Goal: Task Accomplishment & Management: Manage account settings

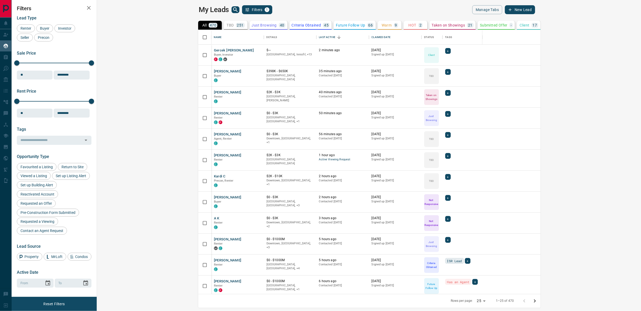
scroll to position [260, 537]
click at [319, 37] on div "Last Active" at bounding box center [327, 37] width 16 height 15
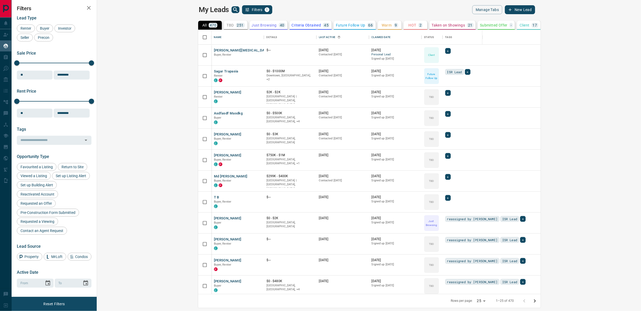
click at [319, 37] on div "Last Active" at bounding box center [327, 37] width 16 height 15
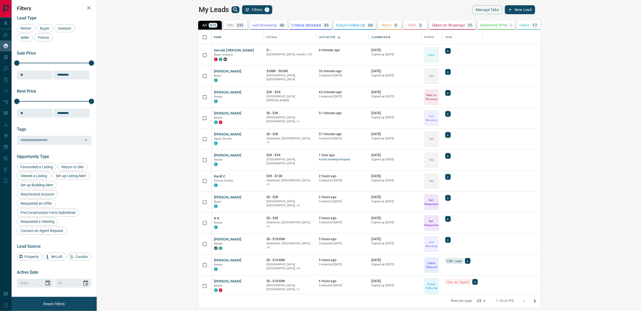
click at [322, 9] on div "My Leads Filters 1" at bounding box center [283, 9] width 168 height 9
click at [319, 35] on div "Last Active" at bounding box center [327, 37] width 16 height 15
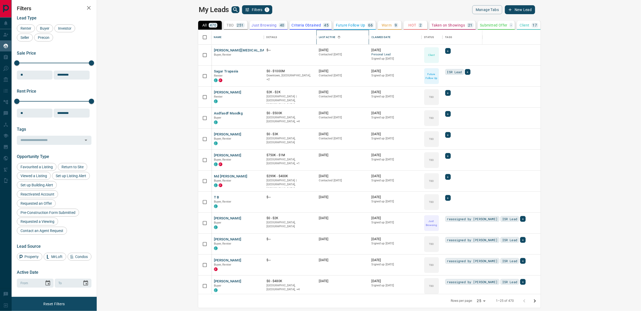
click at [319, 35] on div "Last Active" at bounding box center [327, 37] width 16 height 15
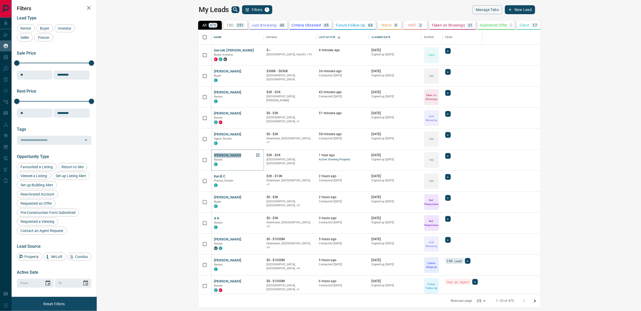
click at [214, 156] on button "[PERSON_NAME]" at bounding box center [228, 155] width 28 height 5
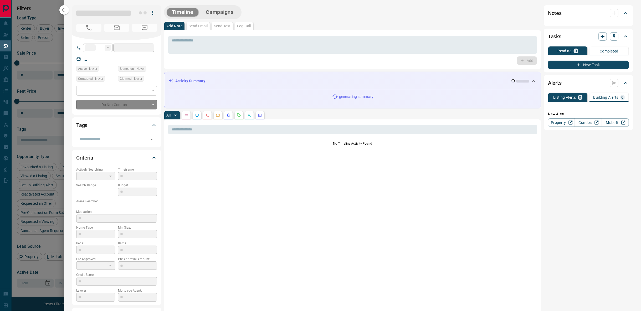
type input "**"
type input "**********"
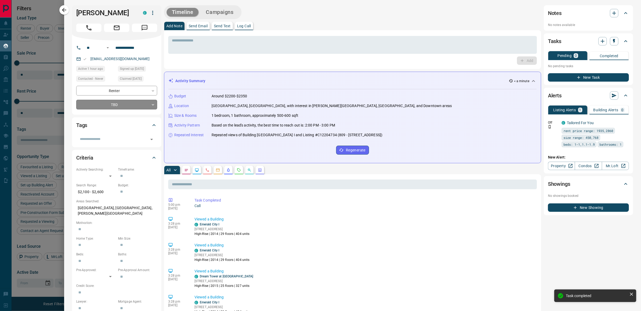
click at [152, 105] on body "Lead Transfers Claim Leads My Leads Tasks Opportunities Deals Campaigns Automat…" at bounding box center [320, 152] width 641 height 305
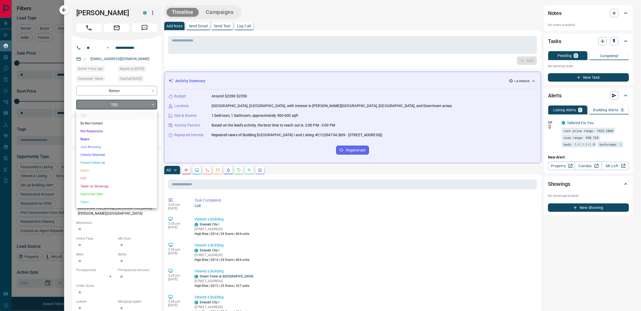
drag, startPoint x: 92, startPoint y: 185, endPoint x: 69, endPoint y: 197, distance: 26.0
click at [91, 185] on li "Taken on Showings" at bounding box center [116, 187] width 81 height 8
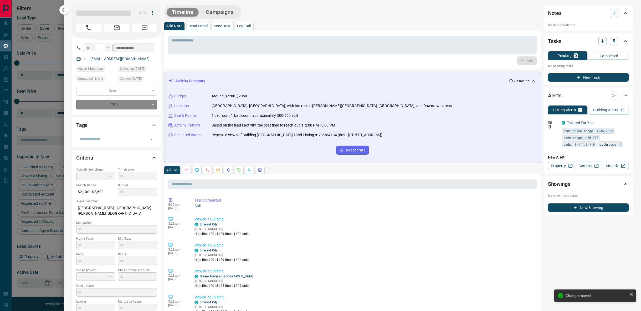
type input "*"
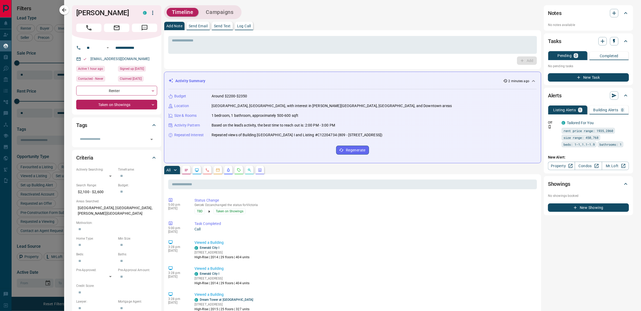
click at [238, 166] on button "button" at bounding box center [239, 170] width 8 height 8
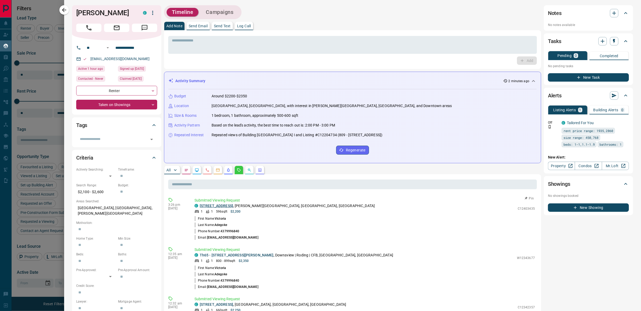
drag, startPoint x: 246, startPoint y: 204, endPoint x: 203, endPoint y: 206, distance: 42.8
click at [201, 206] on p "[STREET_ADDRESS][PERSON_NAME]" at bounding box center [287, 206] width 175 height 6
copy link "[STREET_ADDRESS]"
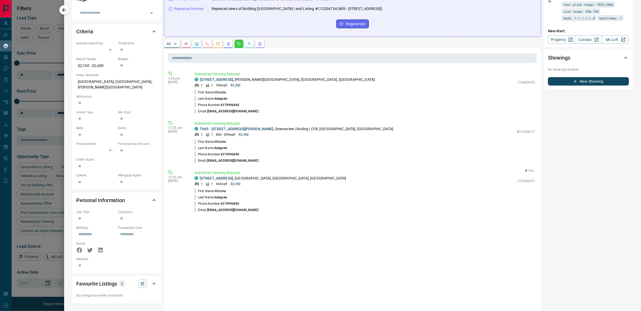
scroll to position [0, 0]
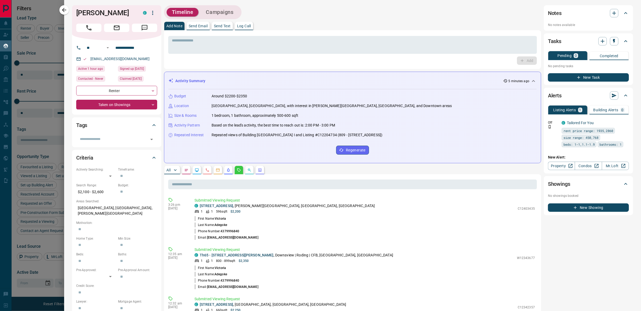
drag, startPoint x: 43, startPoint y: 9, endPoint x: 84, endPoint y: 39, distance: 50.5
click at [43, 9] on div at bounding box center [320, 155] width 641 height 311
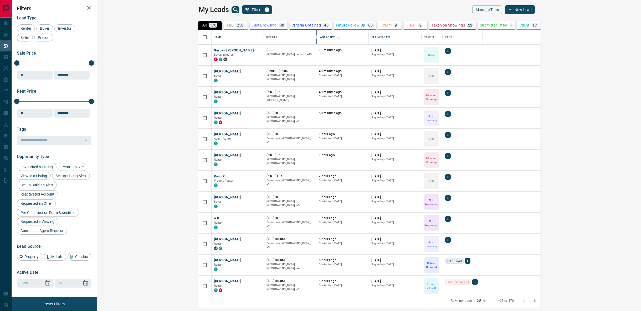
click at [319, 35] on div "Last Active" at bounding box center [327, 37] width 16 height 15
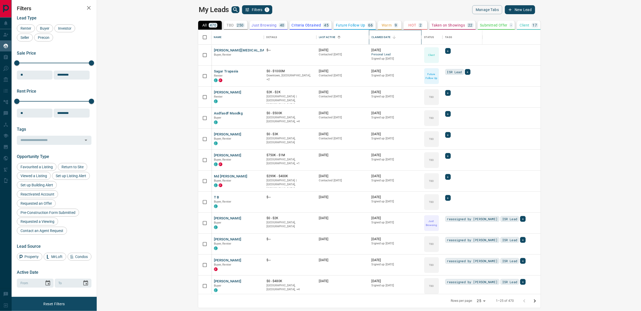
click at [371, 37] on div "Claimed Date" at bounding box center [380, 37] width 19 height 15
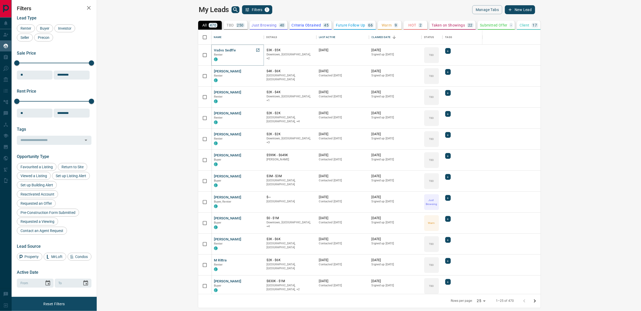
click at [214, 50] on button "Vsdvs Sedffe" at bounding box center [225, 50] width 22 height 5
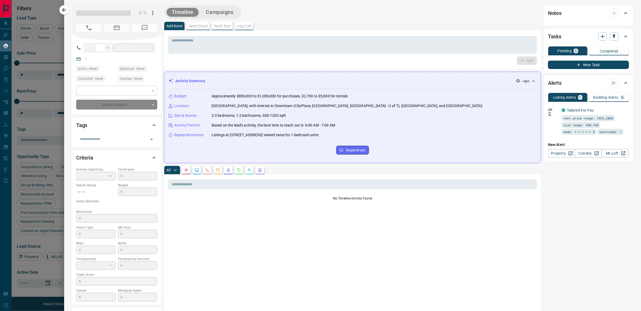
type input "**"
type input "**********"
type input "**"
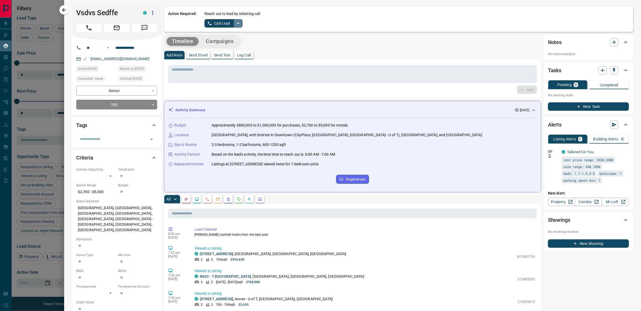
click at [235, 24] on icon "split button" at bounding box center [238, 23] width 6 height 6
click at [225, 42] on li "Log Manual Call" at bounding box center [222, 42] width 32 height 8
click at [222, 23] on button "Log Manual Call" at bounding box center [221, 23] width 35 height 8
click at [208, 23] on button "Yes" at bounding box center [209, 23] width 11 height 8
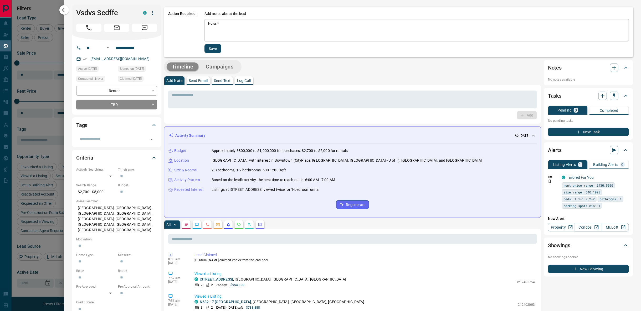
click at [216, 24] on textarea "Notes   *" at bounding box center [416, 31] width 417 height 18
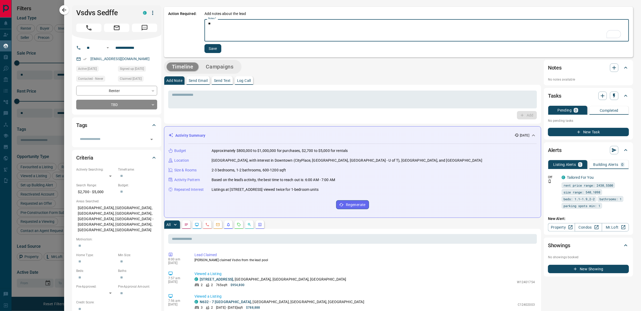
type textarea "**"
click at [208, 48] on button "Save" at bounding box center [212, 48] width 17 height 9
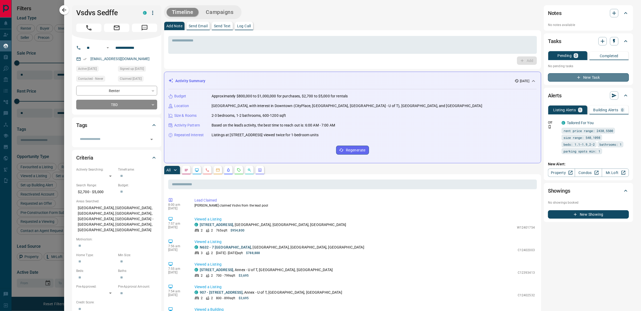
click at [578, 79] on button "New Task" at bounding box center [588, 77] width 81 height 8
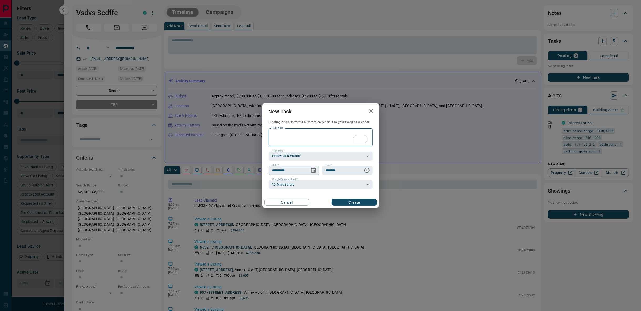
click at [293, 173] on input "**********" at bounding box center [287, 170] width 38 height 9
click at [314, 172] on icon "Choose date, selected date is Sep 16, 2025" at bounding box center [313, 170] width 6 height 6
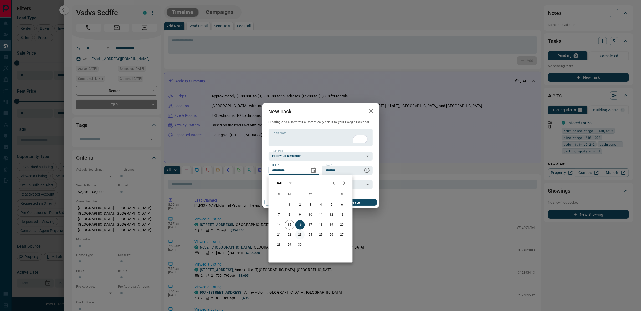
click at [300, 236] on button "23" at bounding box center [299, 234] width 9 height 9
type input "**********"
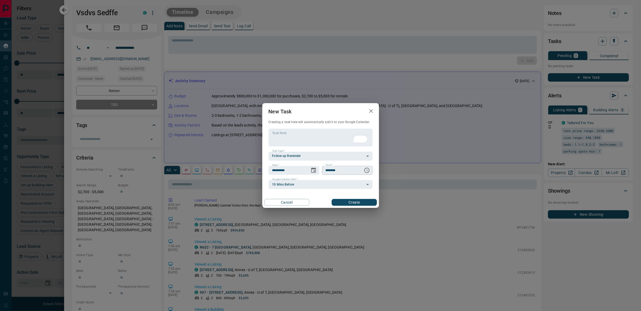
click at [365, 171] on icon "Choose time, selected time is 6:00 AM" at bounding box center [367, 170] width 6 height 6
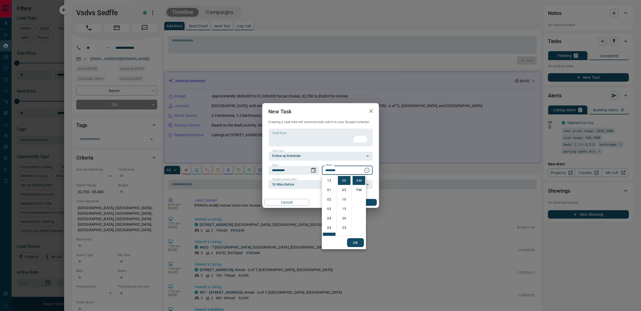
scroll to position [56, 0]
click at [357, 190] on li "PM" at bounding box center [359, 190] width 13 height 9
type input "********"
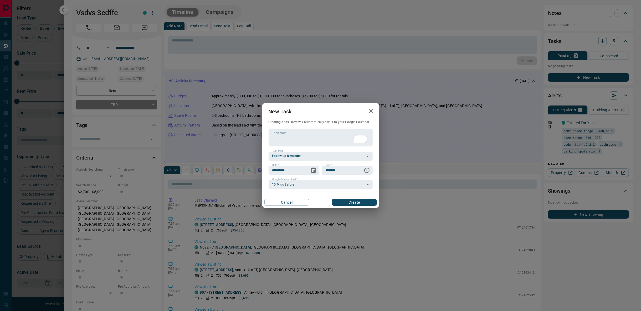
scroll to position [8, 0]
click at [355, 203] on button "Create" at bounding box center [354, 202] width 45 height 7
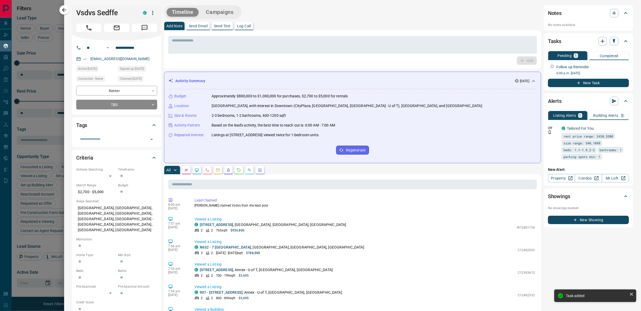
click at [44, 9] on div at bounding box center [320, 155] width 641 height 311
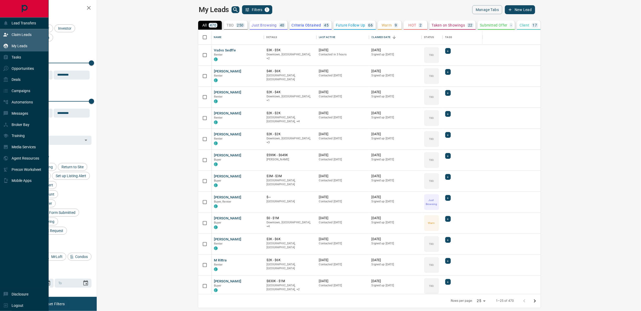
click at [14, 33] on p "Claim Leads" at bounding box center [22, 35] width 20 height 4
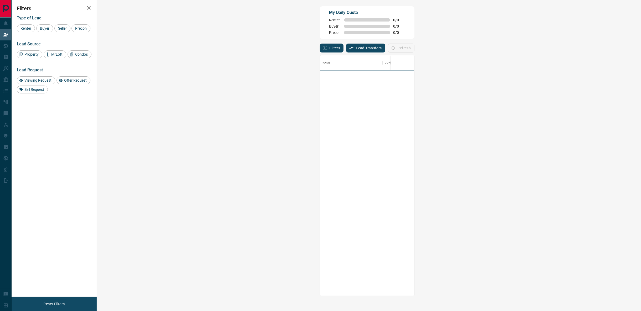
scroll to position [236, 529]
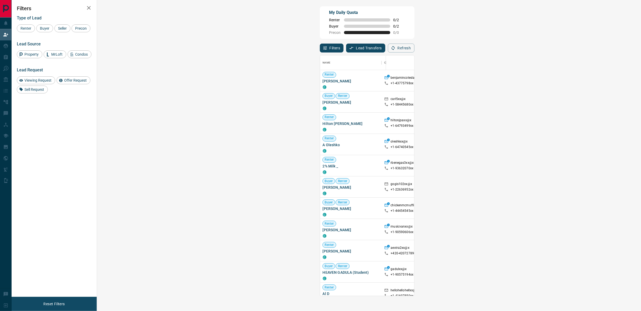
click at [571, 145] on span "Viewing Request ( 2 )" at bounding box center [585, 145] width 29 height 4
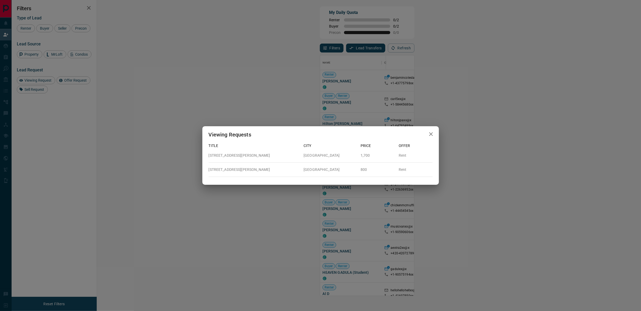
click at [435, 135] on button "button" at bounding box center [431, 134] width 11 height 11
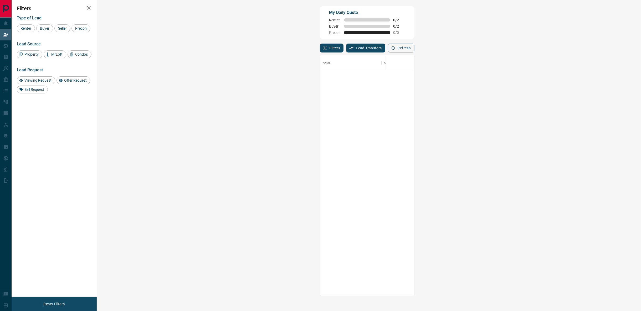
scroll to position [0, 0]
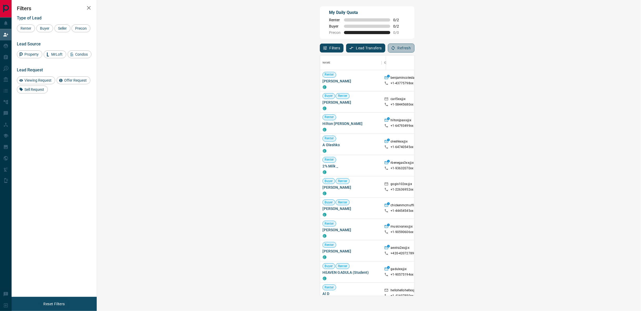
click at [414, 50] on button "Refresh" at bounding box center [401, 48] width 27 height 9
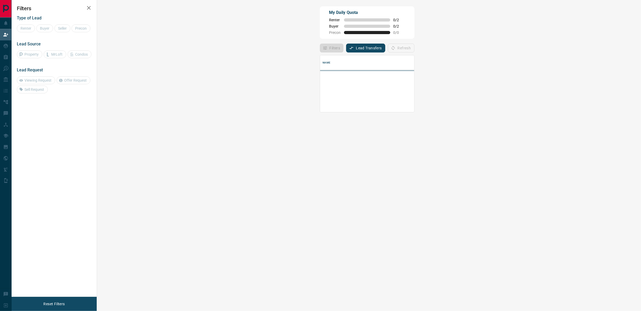
scroll to position [52, 529]
click at [414, 41] on div "Filters Lead Transfers 0 Refresh" at bounding box center [367, 46] width 95 height 14
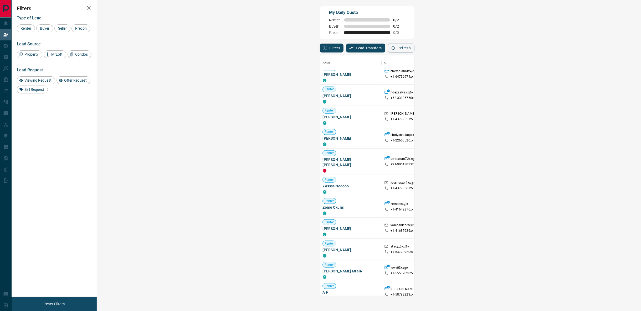
scroll to position [769, 0]
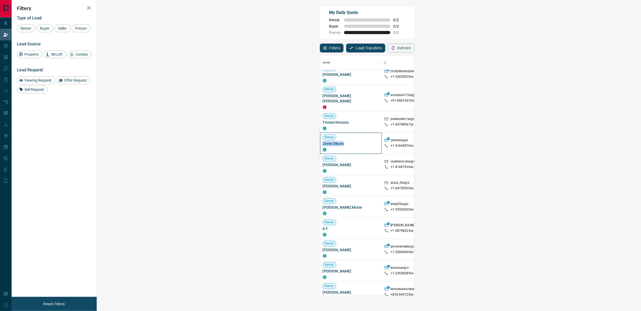
drag, startPoint x: 127, startPoint y: 138, endPoint x: 101, endPoint y: 137, distance: 26.0
click at [320, 137] on div "Renter Zeme Okuns C" at bounding box center [351, 143] width 62 height 21
click at [423, 143] on div at bounding box center [442, 143] width 39 height 21
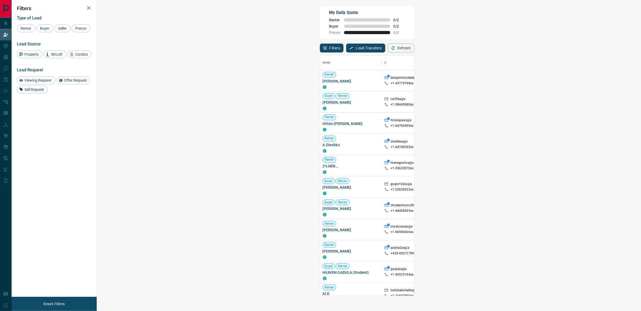
scroll to position [236, 529]
click at [395, 49] on icon "button" at bounding box center [393, 48] width 5 height 5
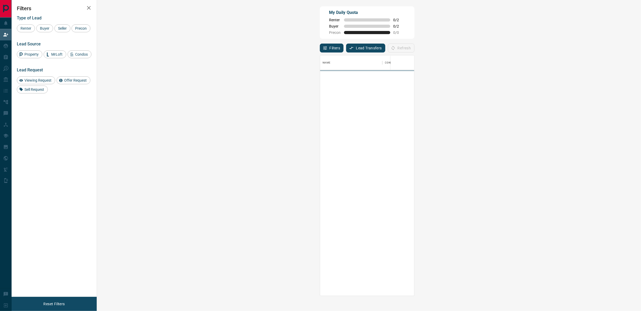
click at [414, 48] on div "Filters Lead Transfers 0 Refresh" at bounding box center [367, 46] width 95 height 14
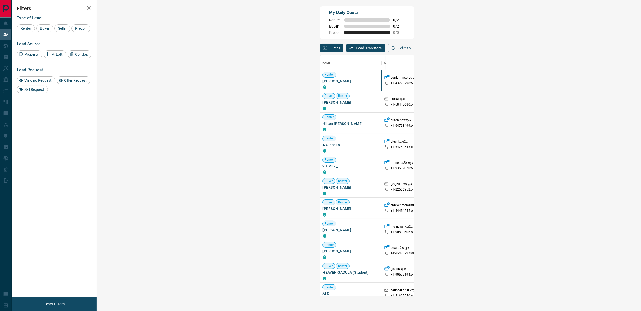
drag, startPoint x: 136, startPoint y: 80, endPoint x: 117, endPoint y: 81, distance: 18.9
click at [323, 82] on span "[PERSON_NAME]" at bounding box center [351, 81] width 56 height 5
click at [414, 48] on button "Refresh" at bounding box center [401, 48] width 27 height 9
drag, startPoint x: 127, startPoint y: 122, endPoint x: 113, endPoint y: 125, distance: 14.9
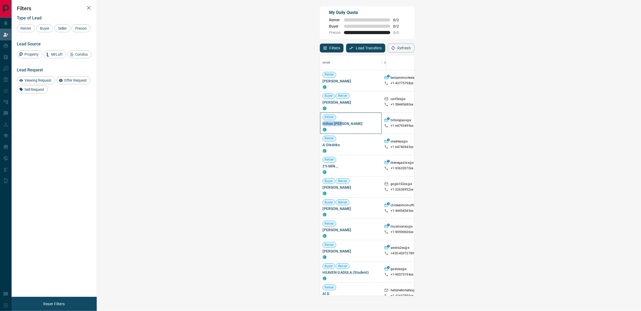
click at [320, 123] on div "Renter Hilton [PERSON_NAME] C" at bounding box center [351, 123] width 62 height 21
click at [565, 127] on div at bounding box center [601, 123] width 72 height 21
click at [414, 49] on button "Refresh" at bounding box center [401, 48] width 27 height 9
click at [503, 125] on p "[GEOGRAPHIC_DATA], [GEOGRAPHIC_DATA]" at bounding box center [531, 123] width 56 height 9
drag, startPoint x: 128, startPoint y: 127, endPoint x: 101, endPoint y: 126, distance: 26.6
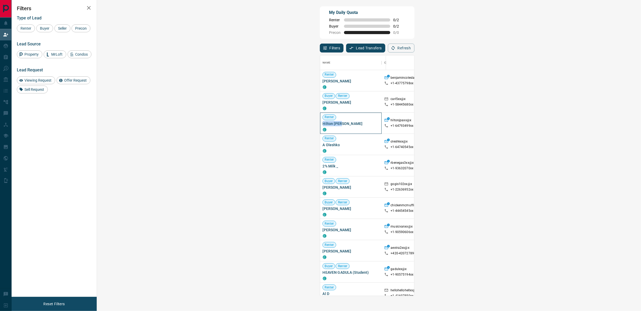
click at [320, 126] on div "Renter Hilton [PERSON_NAME] C" at bounding box center [351, 123] width 62 height 21
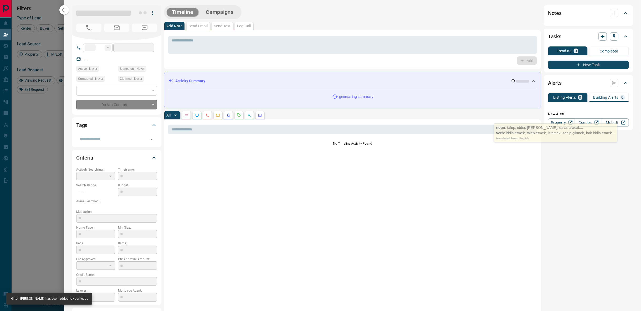
type input "**"
type input "**********"
type input "**"
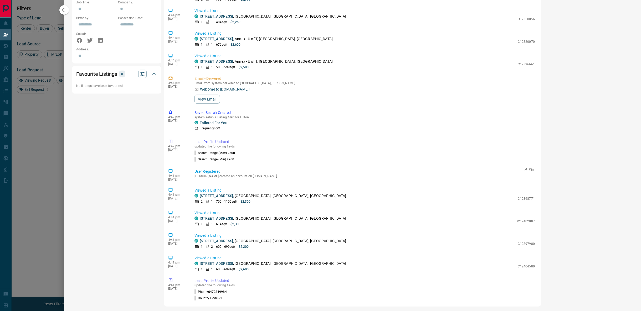
scroll to position [0, 0]
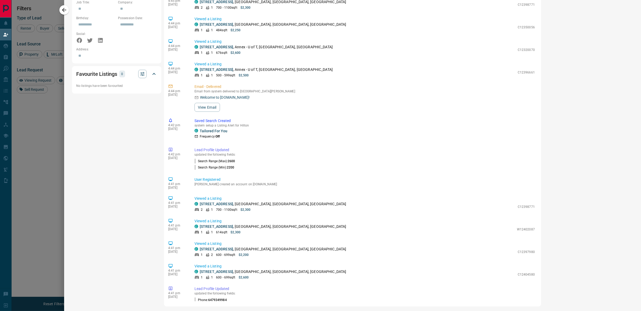
click at [47, 164] on div at bounding box center [320, 155] width 641 height 311
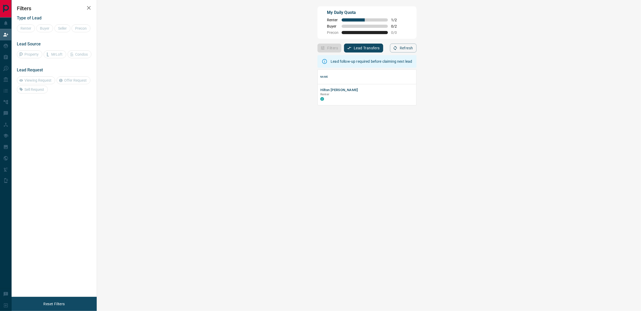
scroll to position [31, 529]
click at [320, 90] on button "Hilton [PERSON_NAME]" at bounding box center [339, 90] width 38 height 5
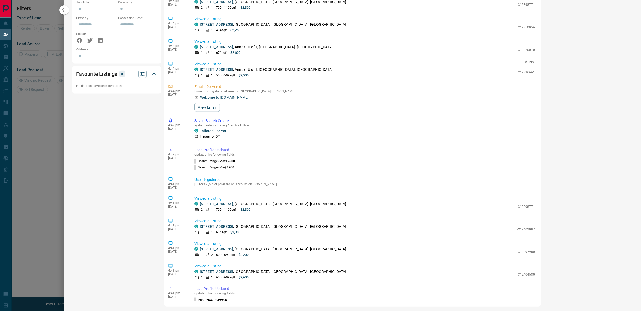
scroll to position [0, 0]
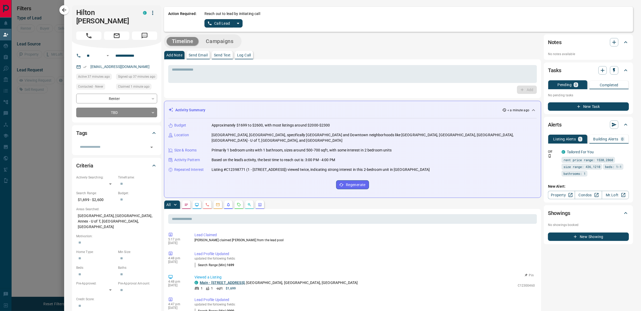
click at [218, 281] on link "Main - [STREET_ADDRESS]" at bounding box center [222, 283] width 45 height 4
